Goal: Transaction & Acquisition: Purchase product/service

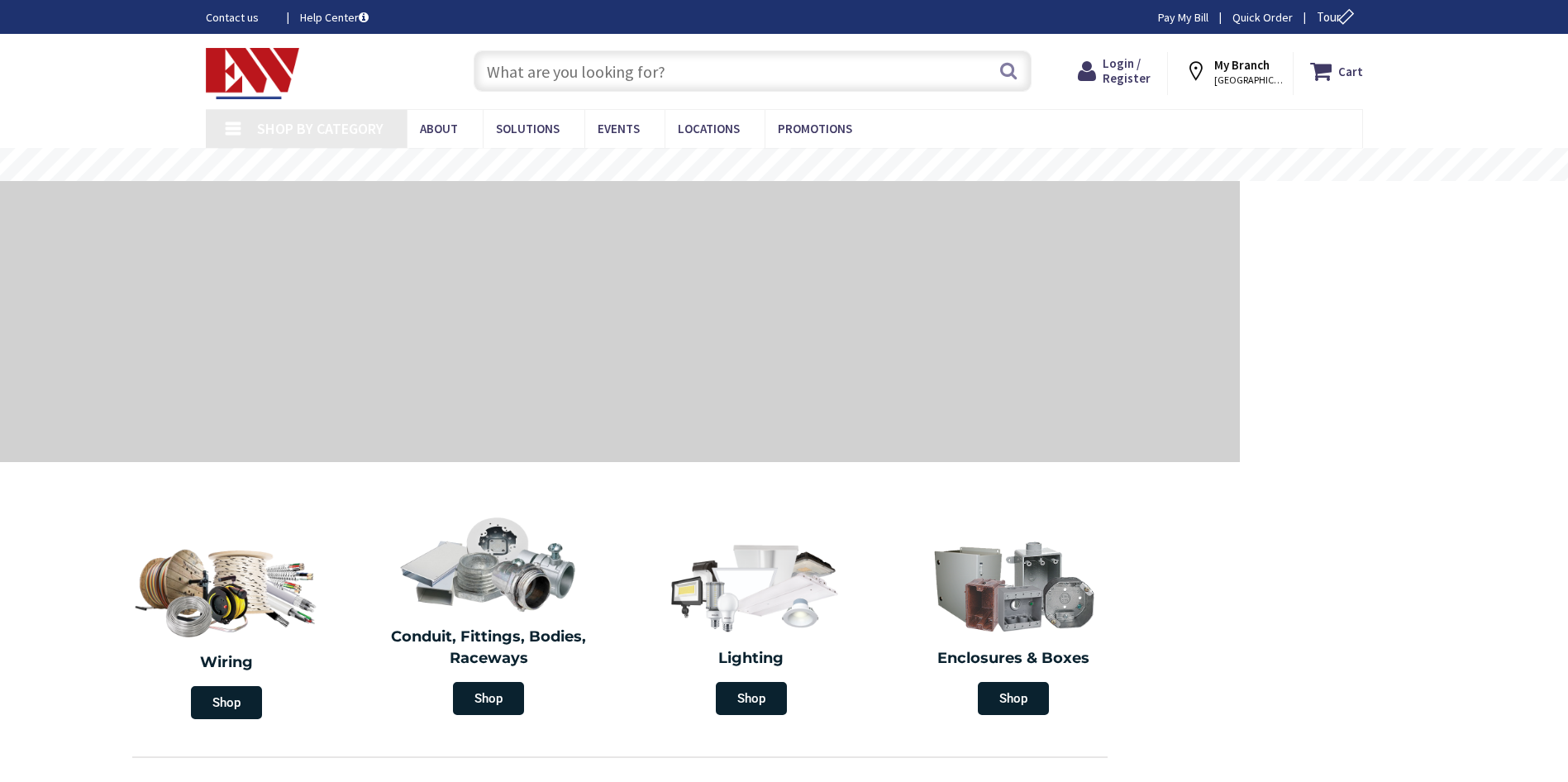
click at [525, 74] on input "text" at bounding box center [752, 71] width 558 height 41
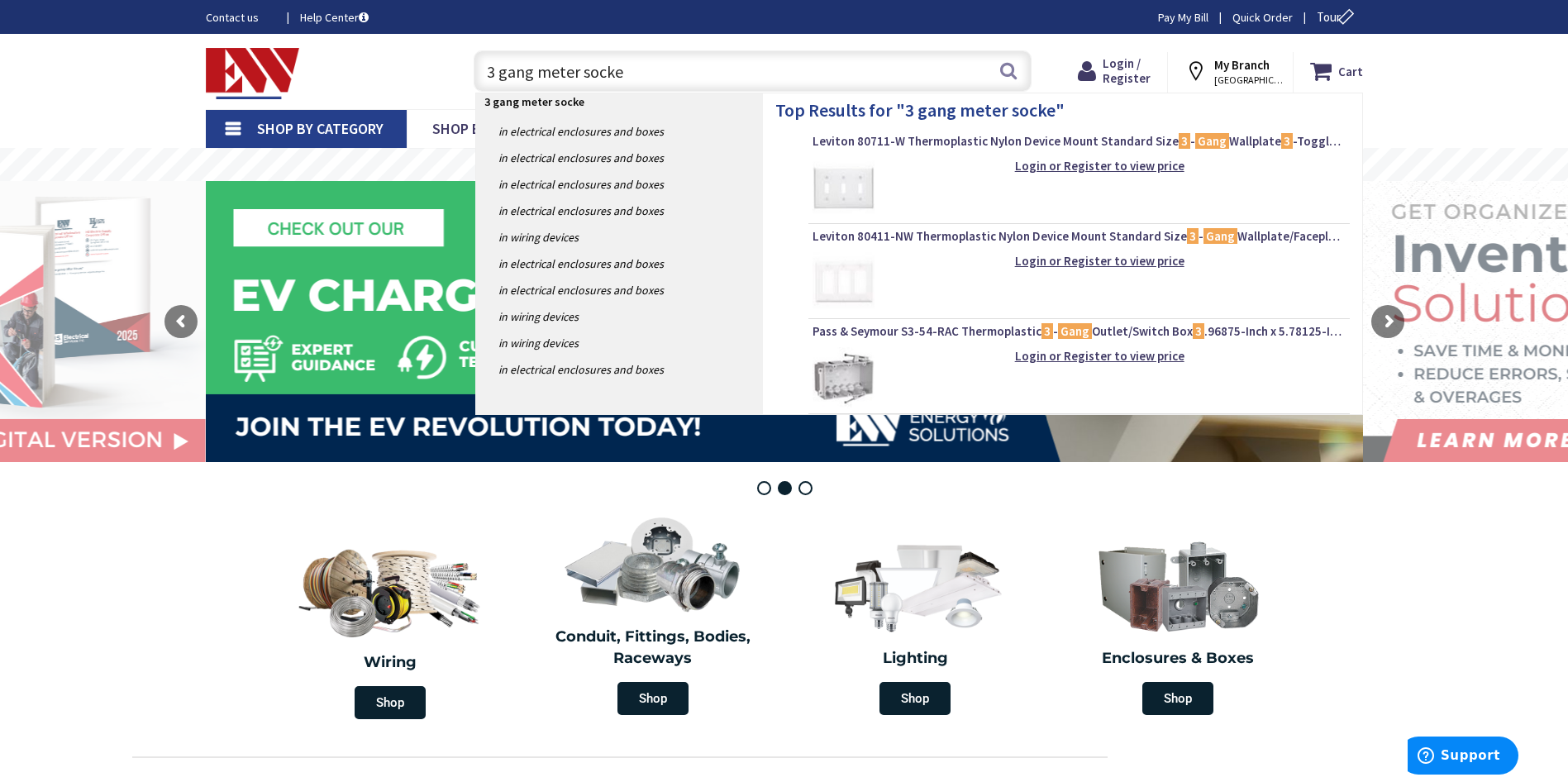
type input "3 gang meter socket"
